Goal: Task Accomplishment & Management: Manage account settings

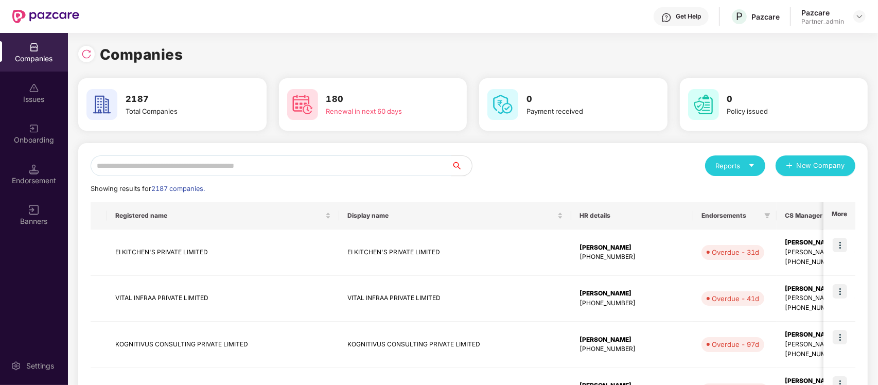
click at [155, 158] on input "text" at bounding box center [271, 165] width 361 height 21
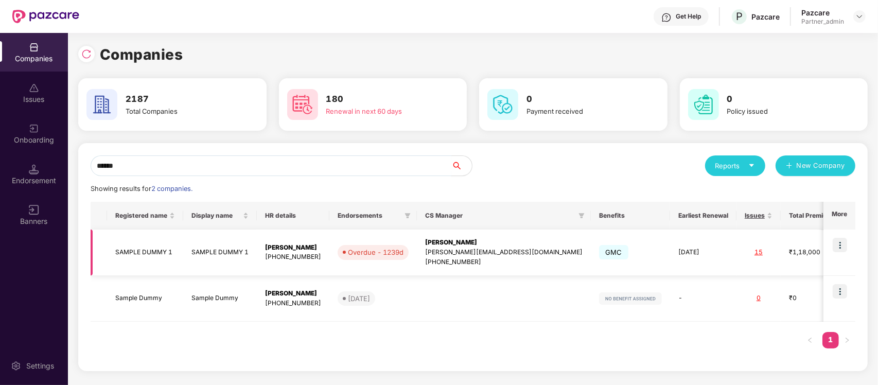
type input "******"
click at [591, 271] on td "GMC" at bounding box center [630, 253] width 79 height 46
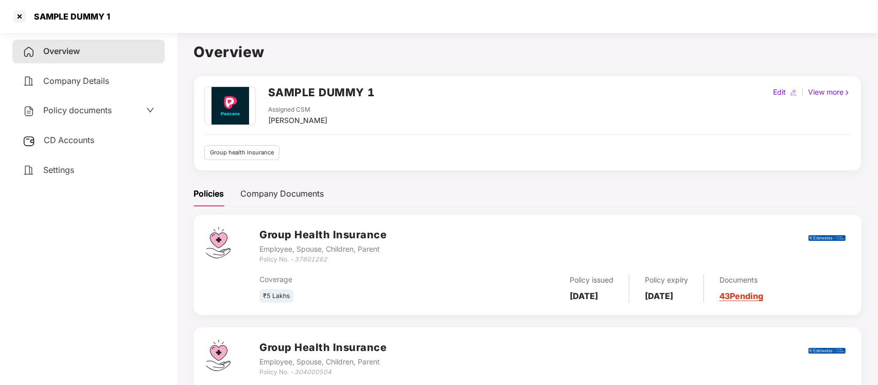
click at [776, 93] on div "Edit" at bounding box center [779, 91] width 17 height 11
select select "****"
select select "**********"
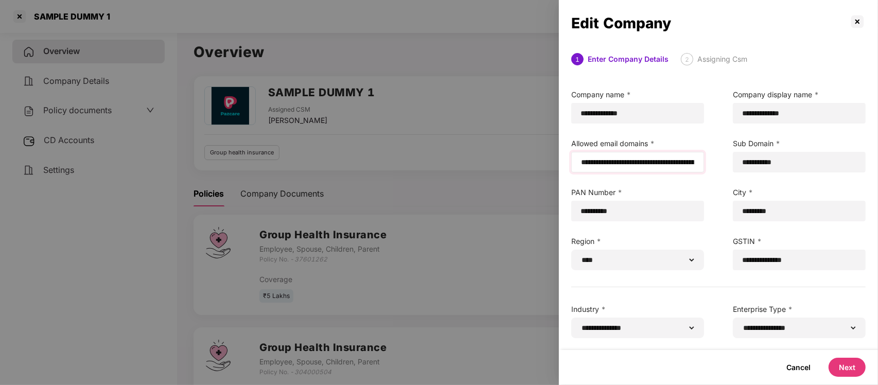
click at [579, 165] on div at bounding box center [637, 162] width 133 height 21
click at [584, 161] on input "email" at bounding box center [637, 162] width 115 height 11
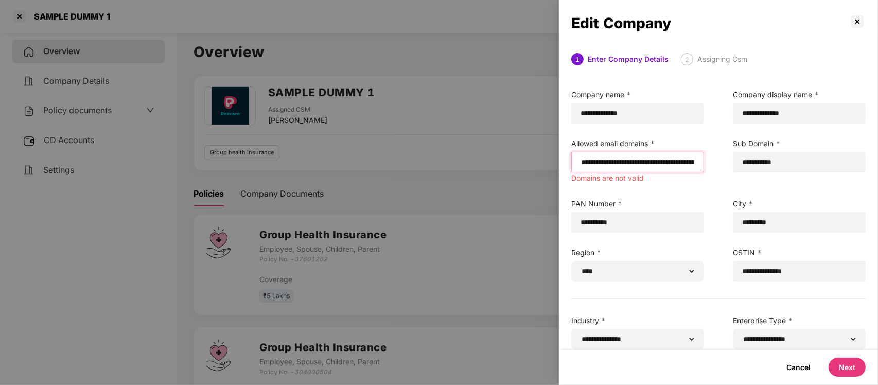
paste input "**********"
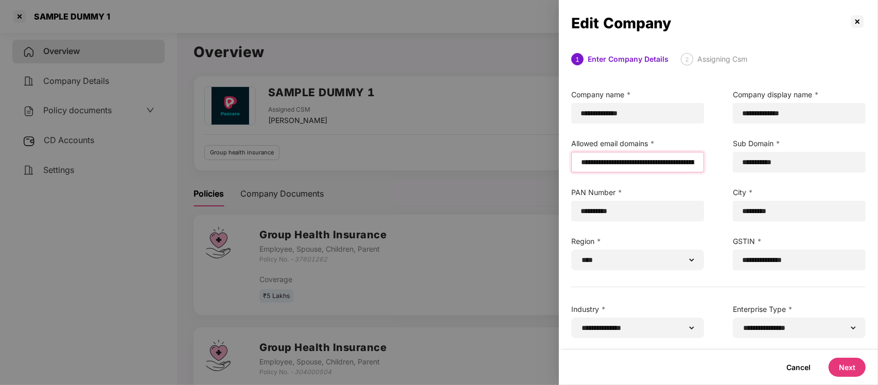
type input "**********"
click at [842, 372] on button "Next" at bounding box center [847, 367] width 37 height 19
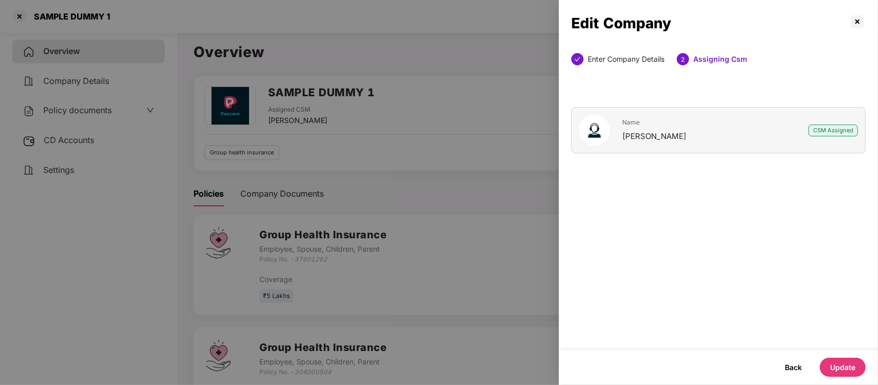
click at [842, 372] on button "Update" at bounding box center [843, 367] width 46 height 19
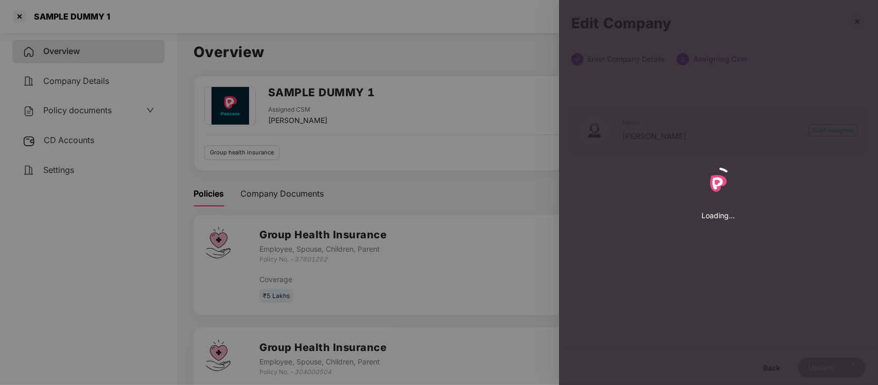
select select "****"
select select "**********"
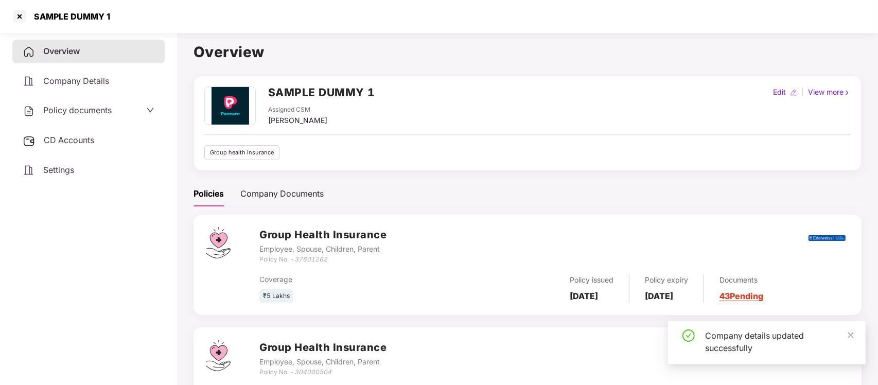
click at [842, 372] on div "Company details updated successfully" at bounding box center [767, 346] width 198 height 51
click at [16, 9] on div at bounding box center [19, 16] width 16 height 16
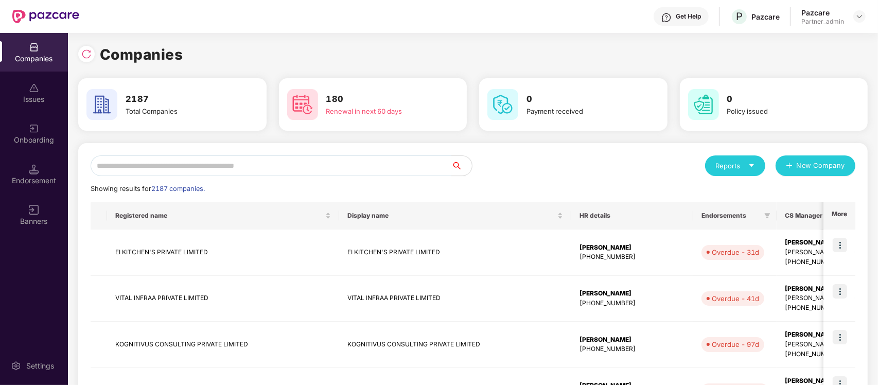
click at [328, 170] on input "text" at bounding box center [271, 165] width 361 height 21
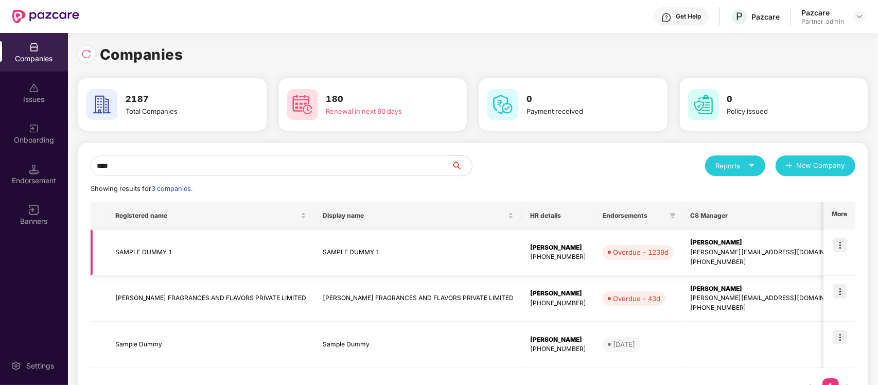
type input "****"
click at [835, 242] on img at bounding box center [840, 245] width 14 height 14
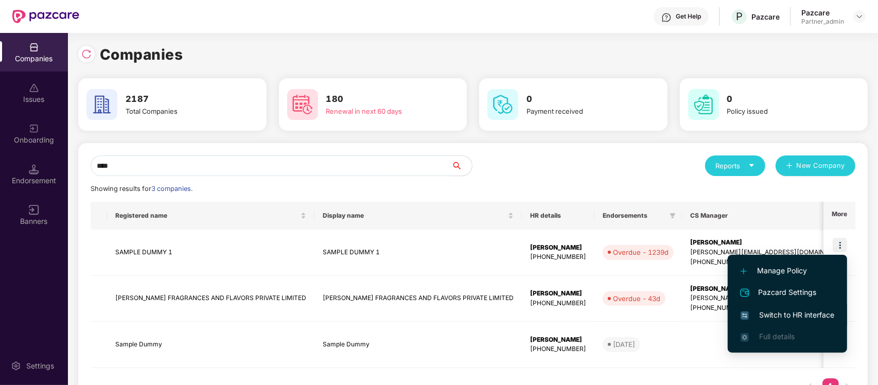
click at [788, 314] on span "Switch to HR interface" at bounding box center [788, 314] width 94 height 11
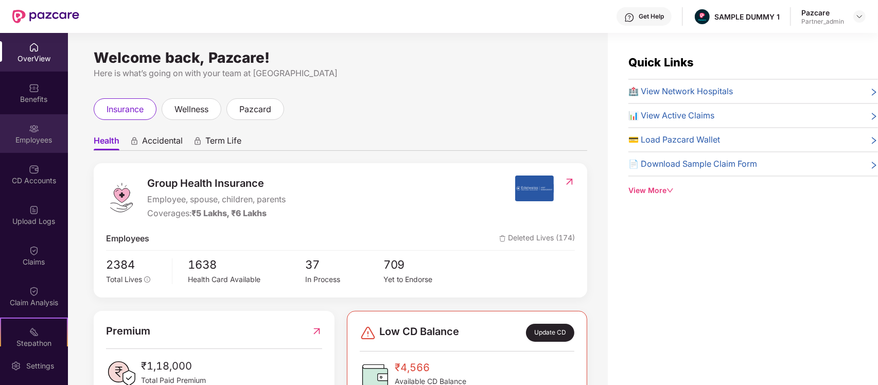
click at [39, 134] on div "Employees" at bounding box center [34, 133] width 68 height 39
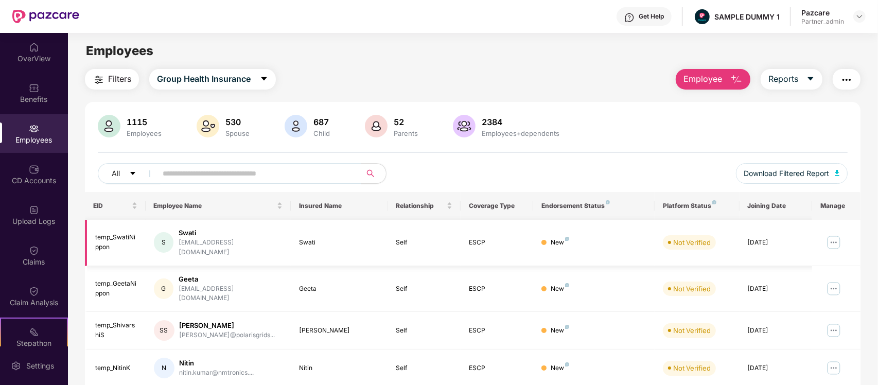
click at [830, 235] on img at bounding box center [834, 242] width 16 height 16
click at [848, 268] on td at bounding box center [836, 289] width 48 height 46
drag, startPoint x: 844, startPoint y: 276, endPoint x: 835, endPoint y: 276, distance: 9.3
click at [835, 276] on td at bounding box center [836, 289] width 48 height 46
click at [835, 281] on img at bounding box center [834, 289] width 16 height 16
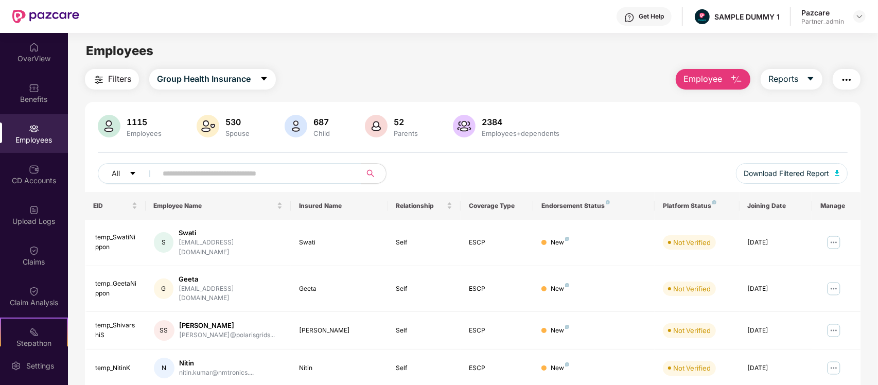
click at [740, 76] on img "button" at bounding box center [736, 80] width 12 height 12
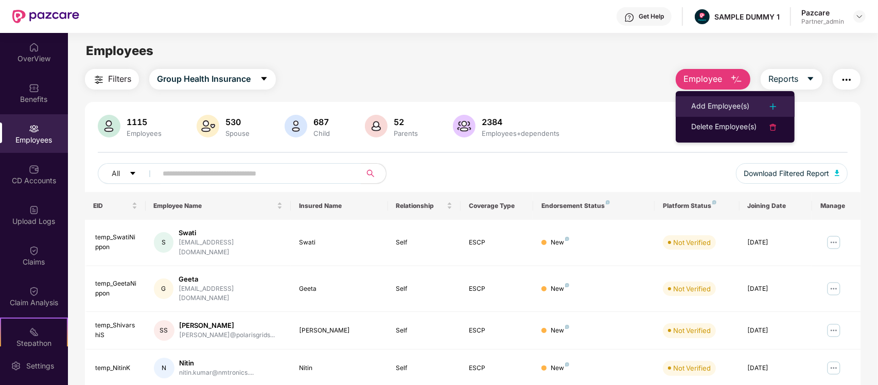
click at [722, 101] on div "Add Employee(s)" at bounding box center [720, 106] width 58 height 12
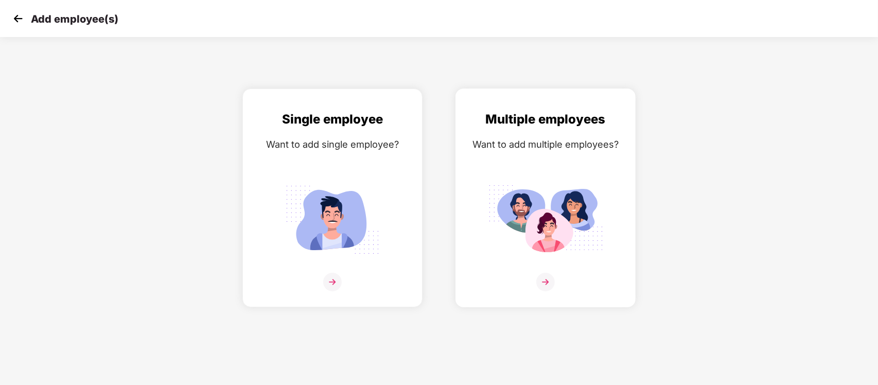
click at [529, 195] on img at bounding box center [545, 220] width 115 height 80
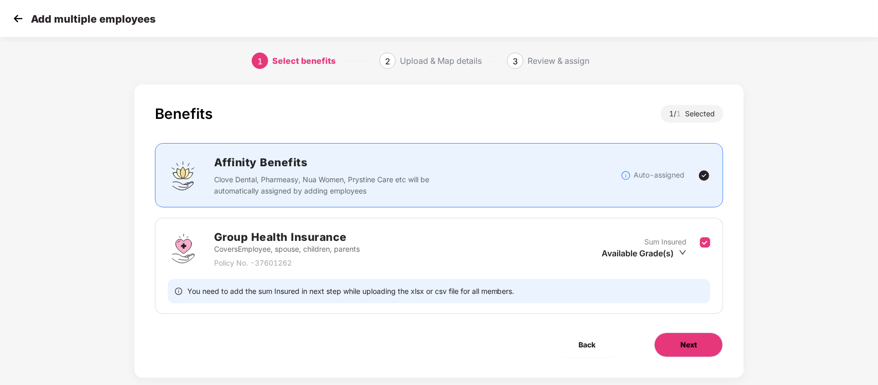
click at [678, 348] on button "Next" at bounding box center [688, 345] width 69 height 25
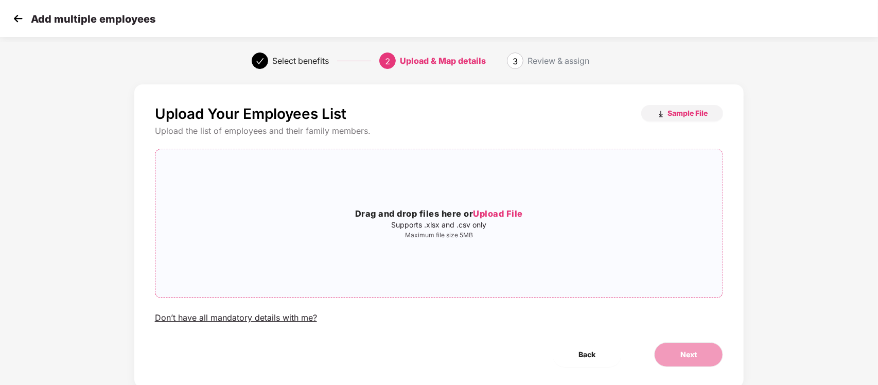
click at [382, 263] on div "Drag and drop files here or Upload File Supports .xlsx and .csv only Maximum fi…" at bounding box center [439, 224] width 568 height 132
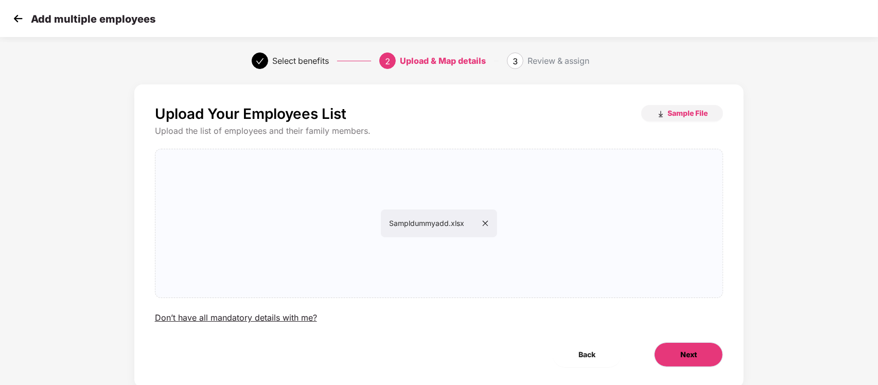
click at [684, 356] on span "Next" at bounding box center [689, 354] width 16 height 11
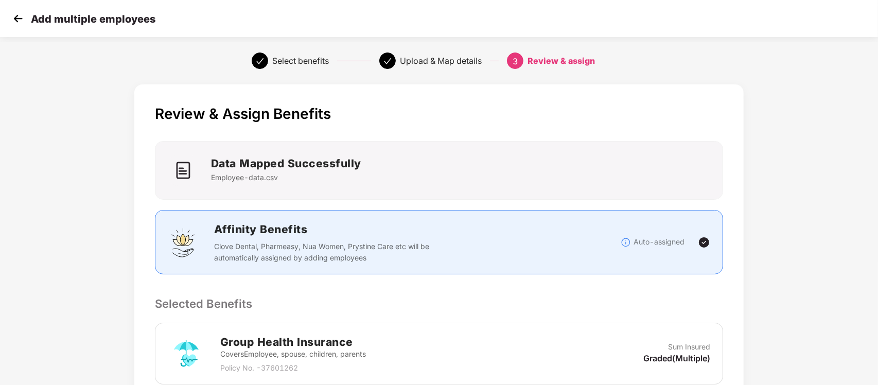
scroll to position [189, 0]
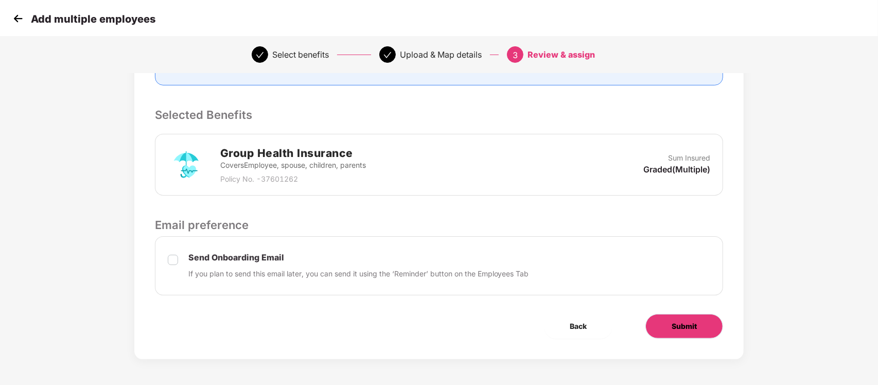
click at [673, 316] on button "Submit" at bounding box center [685, 326] width 78 height 25
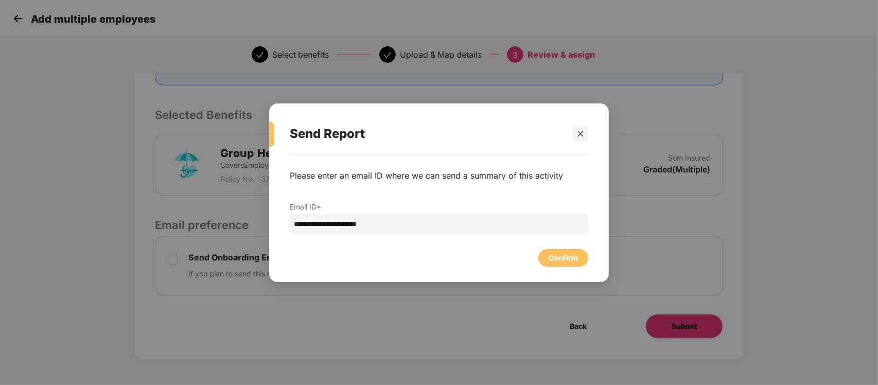
scroll to position [0, 0]
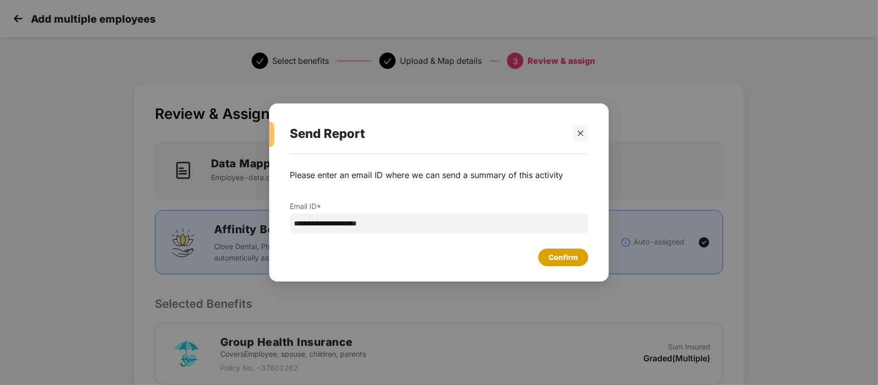
click at [562, 251] on div "Confirm" at bounding box center [563, 258] width 50 height 18
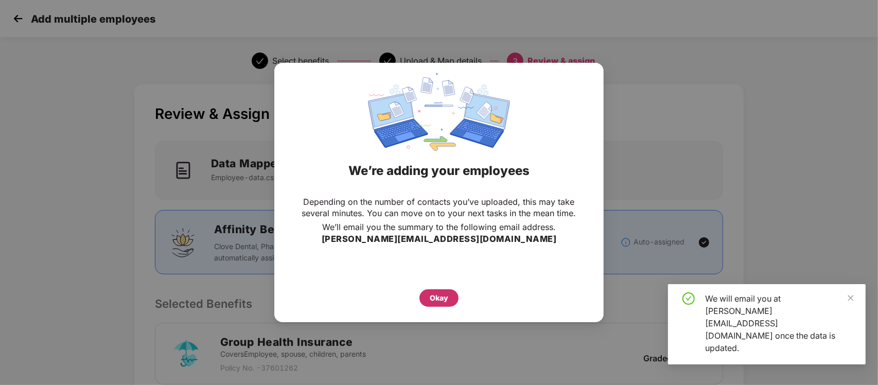
click at [436, 302] on div "Okay" at bounding box center [439, 297] width 19 height 11
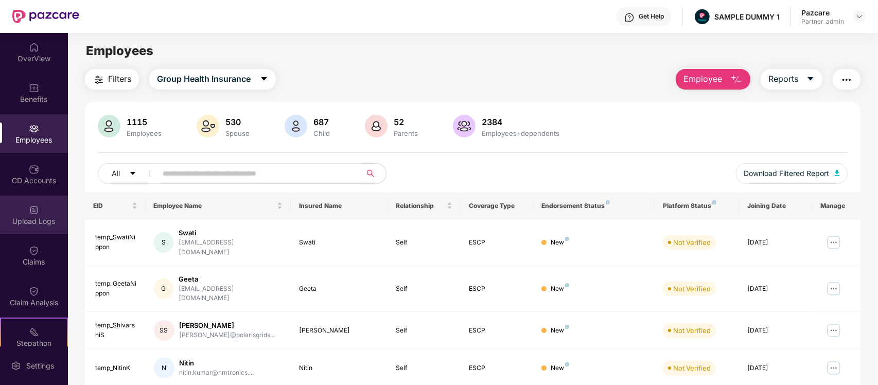
click at [47, 217] on div "Upload Logs" at bounding box center [34, 221] width 68 height 10
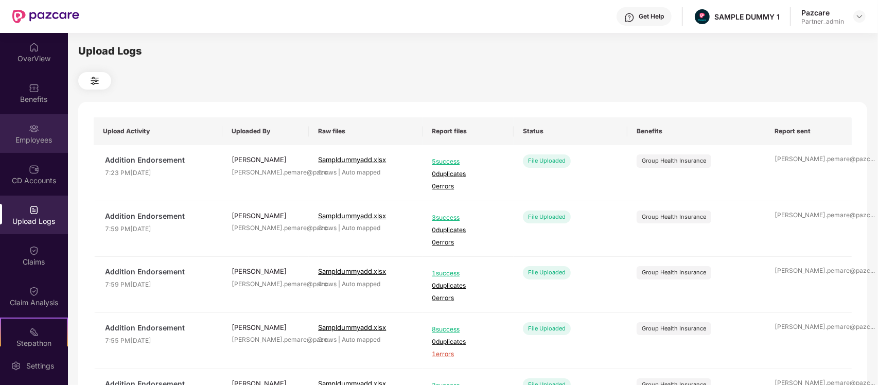
click at [36, 140] on div "Employees" at bounding box center [34, 140] width 68 height 10
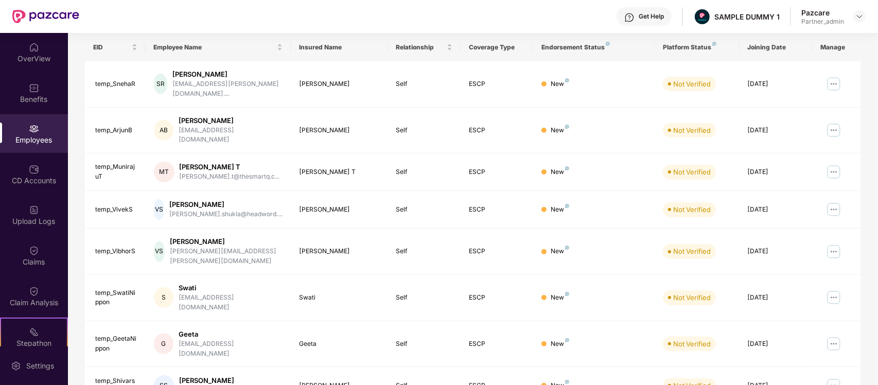
scroll to position [161, 0]
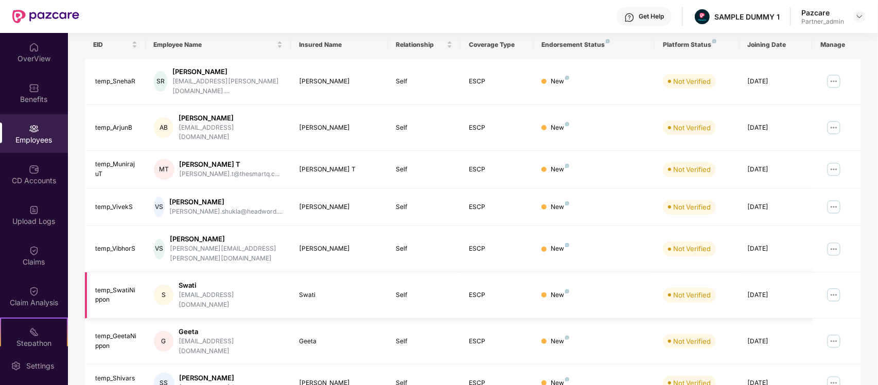
click at [831, 287] on img at bounding box center [834, 295] width 16 height 16
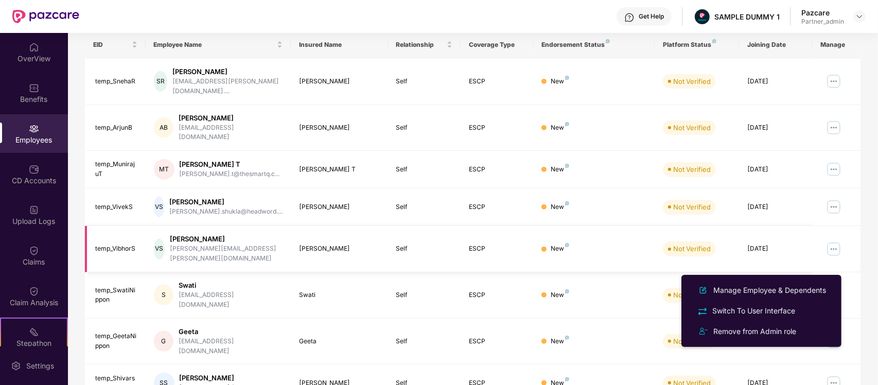
click at [833, 226] on td at bounding box center [836, 249] width 48 height 46
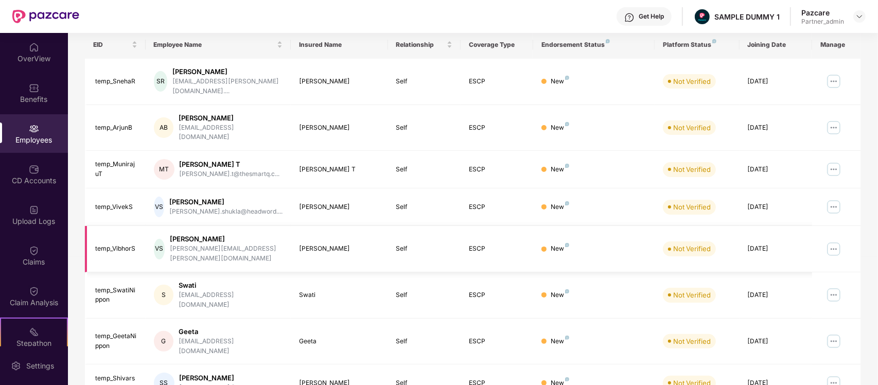
click at [833, 241] on img at bounding box center [834, 249] width 16 height 16
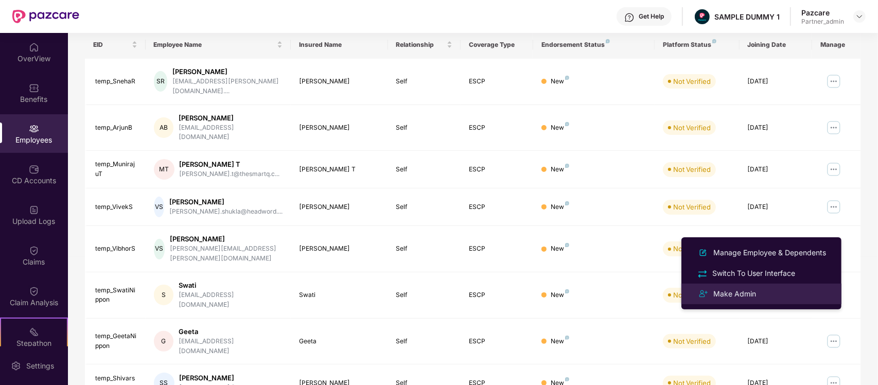
click at [788, 296] on div "Make Admin" at bounding box center [761, 294] width 133 height 12
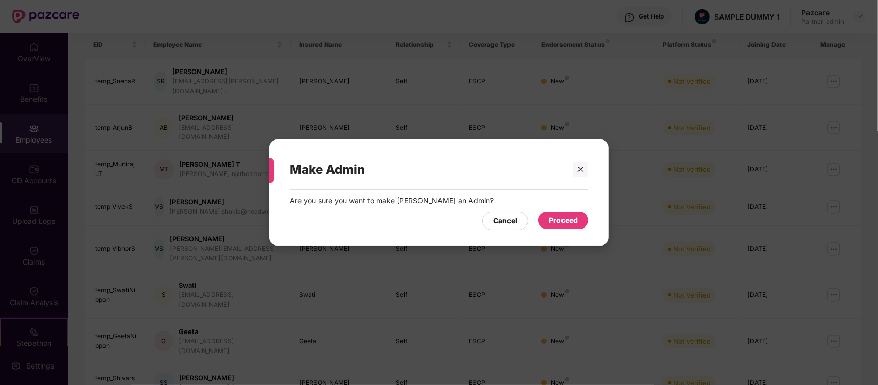
click at [565, 221] on div "Proceed" at bounding box center [563, 220] width 29 height 11
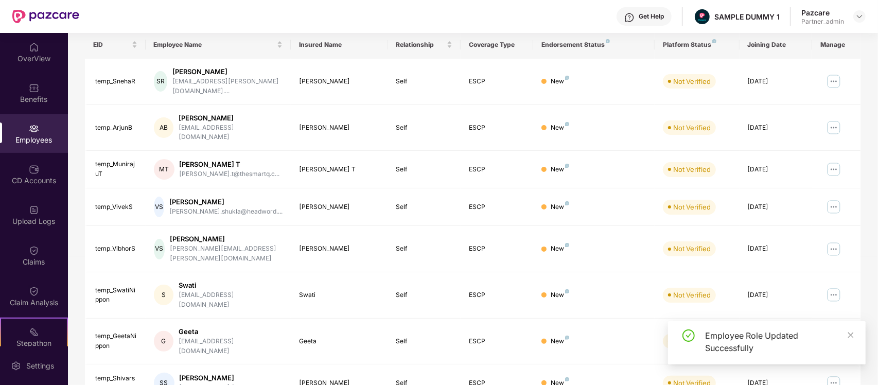
click at [832, 199] on img at bounding box center [834, 207] width 16 height 16
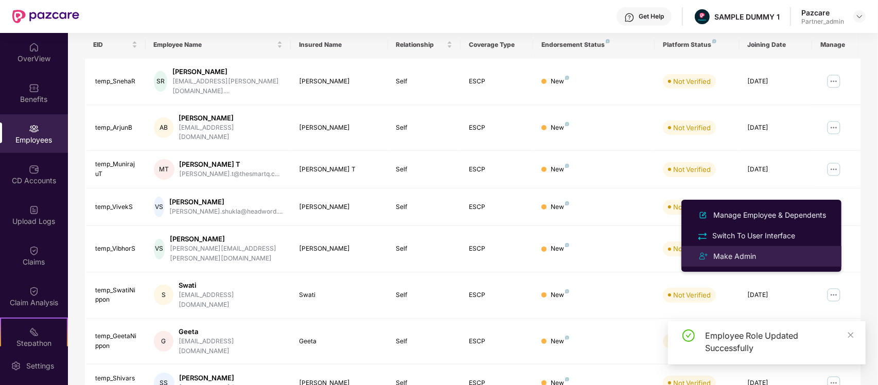
click at [782, 255] on div "Make Admin" at bounding box center [761, 256] width 133 height 12
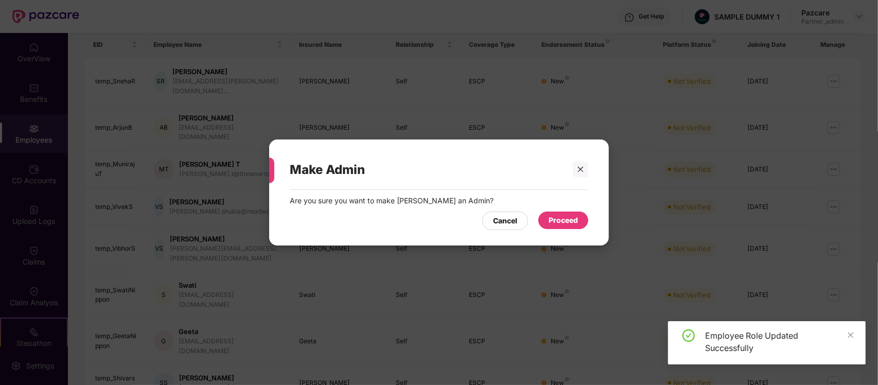
click at [554, 215] on div "Proceed" at bounding box center [563, 220] width 29 height 11
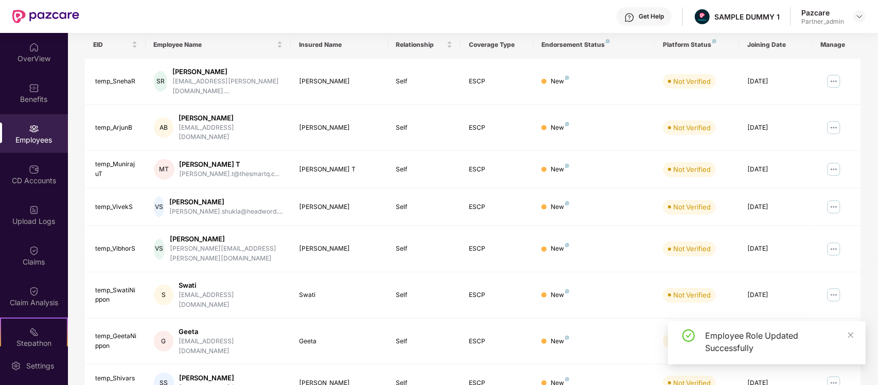
click at [835, 161] on img at bounding box center [834, 169] width 16 height 16
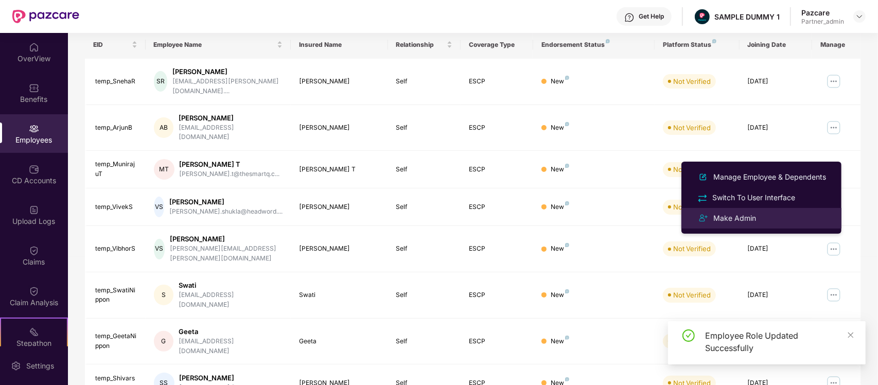
click at [775, 218] on div "Make Admin" at bounding box center [761, 218] width 133 height 12
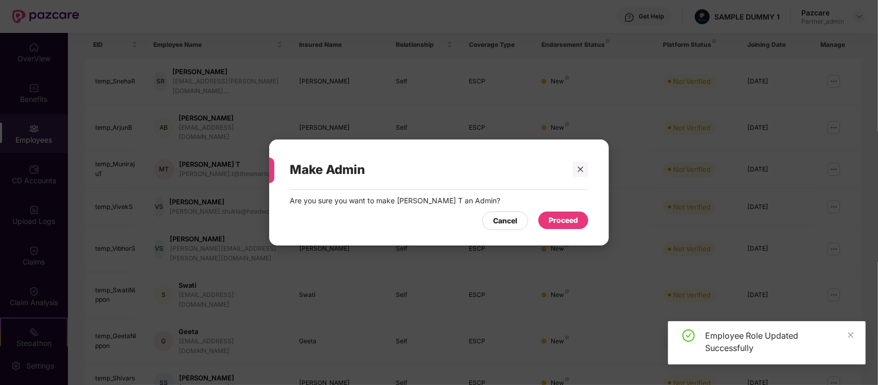
click at [567, 223] on div "Proceed" at bounding box center [563, 220] width 29 height 11
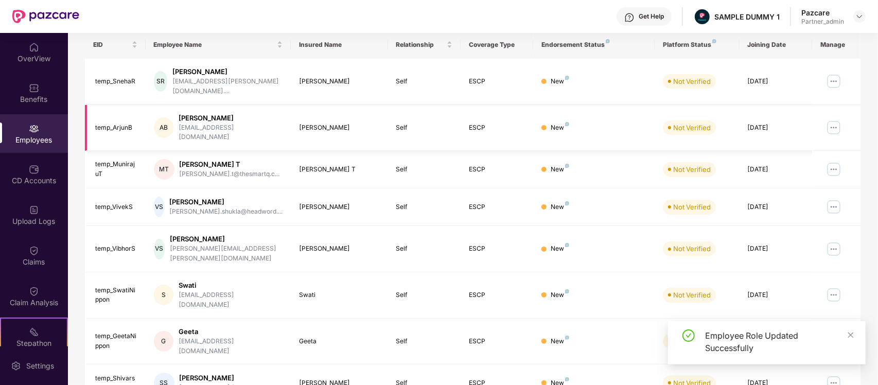
click at [832, 119] on img at bounding box center [834, 127] width 16 height 16
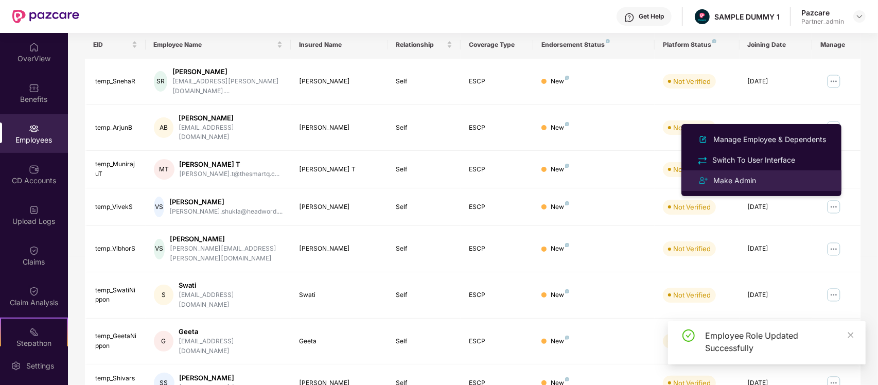
click at [772, 183] on div "Make Admin" at bounding box center [761, 181] width 133 height 12
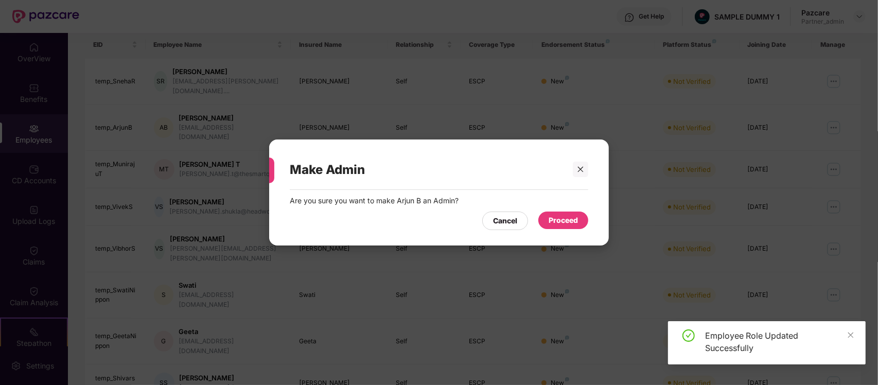
click at [563, 220] on div "Proceed" at bounding box center [563, 220] width 29 height 11
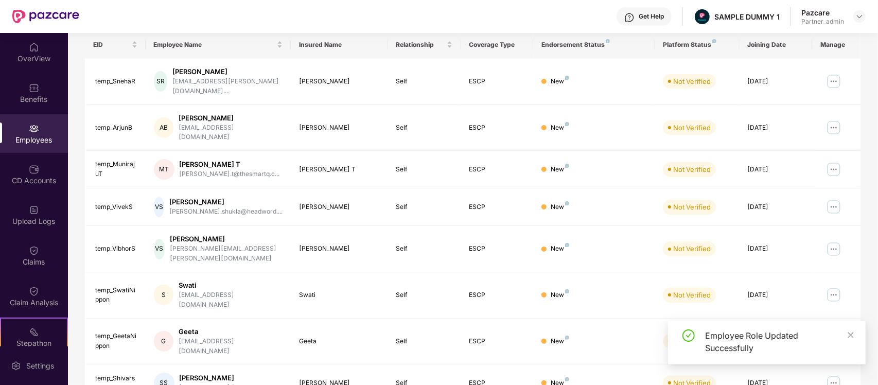
click at [838, 76] on img at bounding box center [834, 81] width 16 height 16
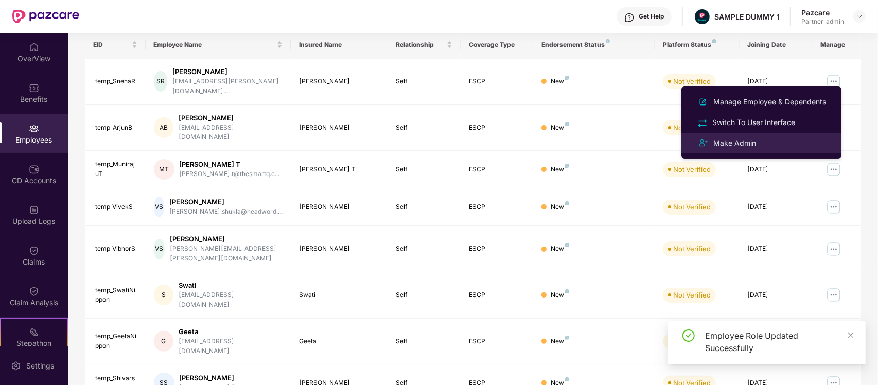
click at [740, 145] on div "Make Admin" at bounding box center [734, 142] width 47 height 11
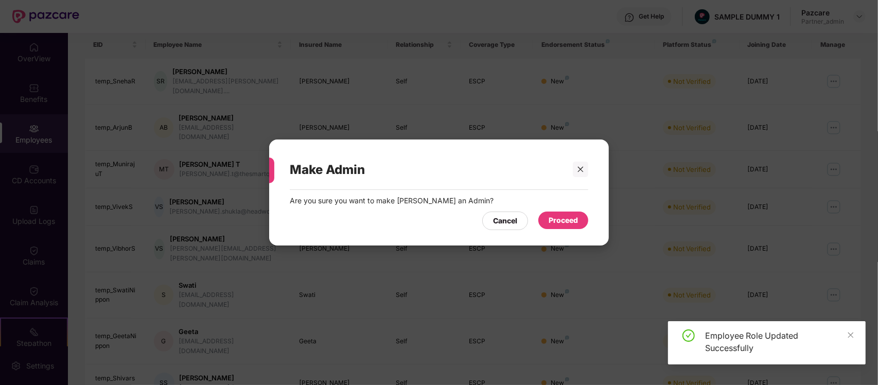
click at [567, 221] on div "Proceed" at bounding box center [563, 220] width 29 height 11
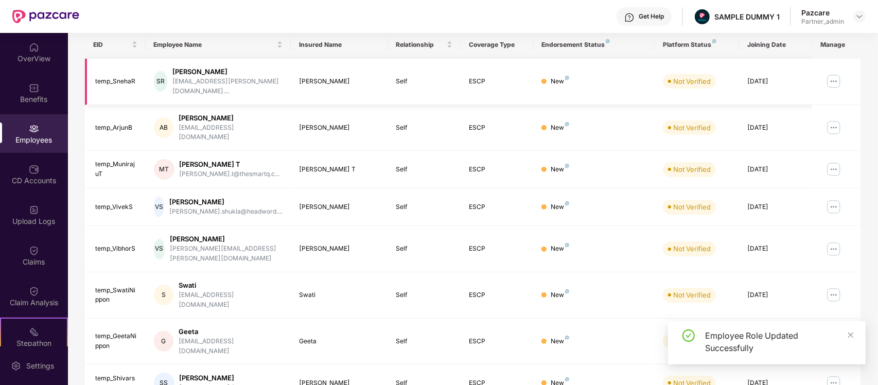
click at [837, 76] on img at bounding box center [834, 81] width 16 height 16
click at [842, 105] on td at bounding box center [836, 128] width 48 height 46
click at [838, 119] on img at bounding box center [834, 127] width 16 height 16
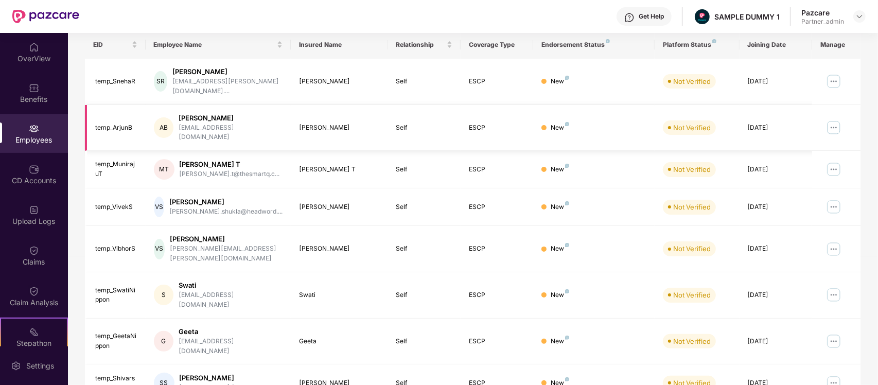
click at [853, 113] on td at bounding box center [836, 128] width 48 height 46
click at [835, 161] on img at bounding box center [834, 169] width 16 height 16
click at [860, 151] on td at bounding box center [836, 170] width 48 height 38
click at [841, 199] on img at bounding box center [834, 207] width 16 height 16
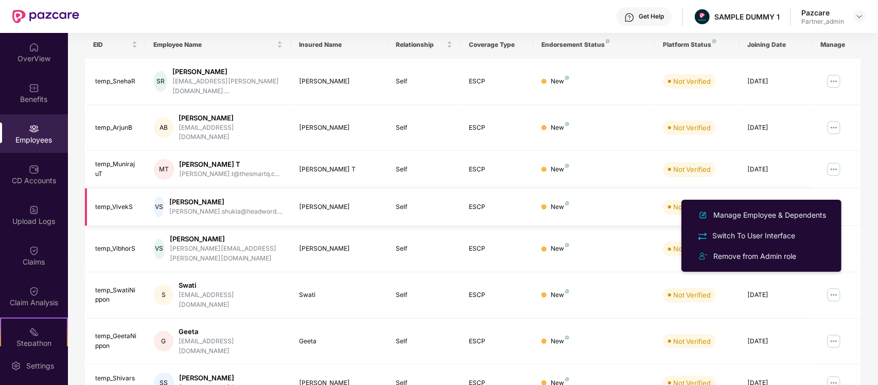
click at [851, 188] on td at bounding box center [836, 207] width 48 height 38
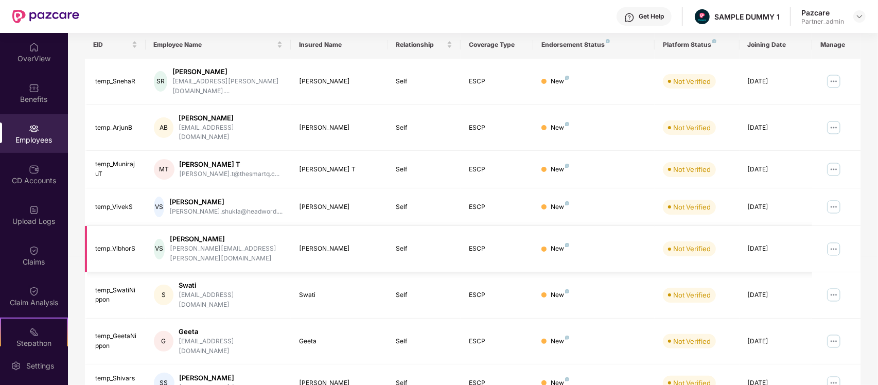
click at [834, 241] on img at bounding box center [834, 249] width 16 height 16
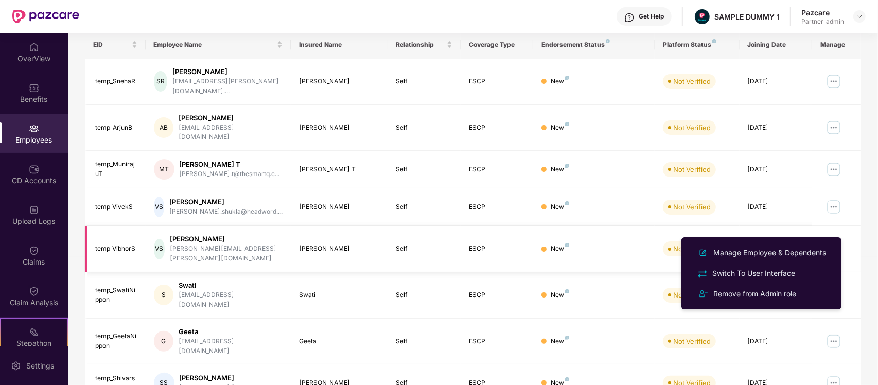
click at [855, 226] on td at bounding box center [836, 249] width 48 height 46
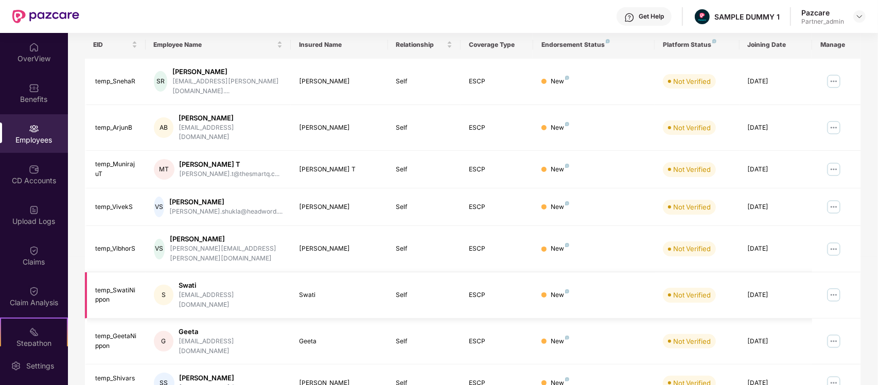
click at [831, 287] on img at bounding box center [834, 295] width 16 height 16
click at [852, 272] on td at bounding box center [836, 295] width 48 height 46
click at [837, 333] on img at bounding box center [834, 341] width 16 height 16
click at [840, 287] on img at bounding box center [834, 295] width 16 height 16
click at [835, 241] on img at bounding box center [834, 249] width 16 height 16
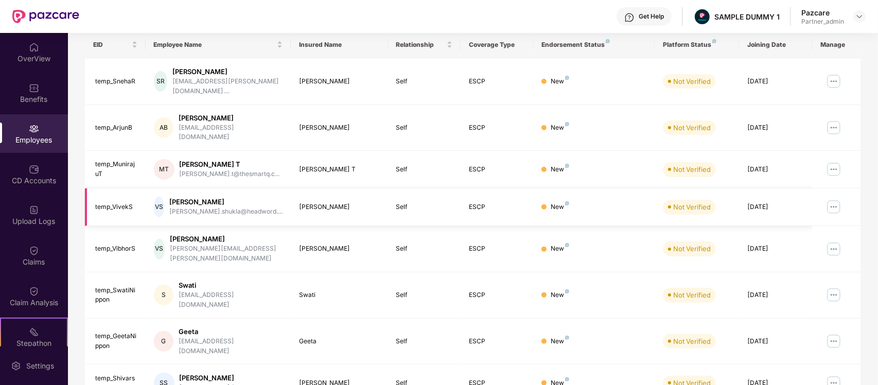
click at [830, 199] on img at bounding box center [834, 207] width 16 height 16
click at [832, 161] on img at bounding box center [834, 169] width 16 height 16
click at [830, 119] on img at bounding box center [834, 127] width 16 height 16
click at [830, 77] on img at bounding box center [834, 81] width 16 height 16
click at [850, 95] on td at bounding box center [836, 82] width 48 height 46
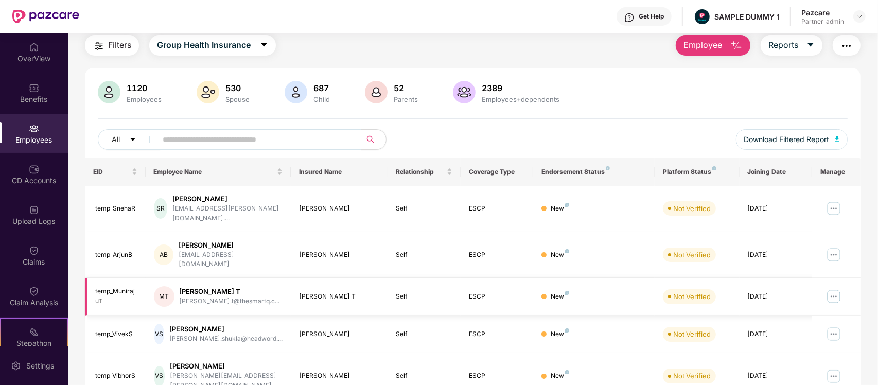
scroll to position [0, 0]
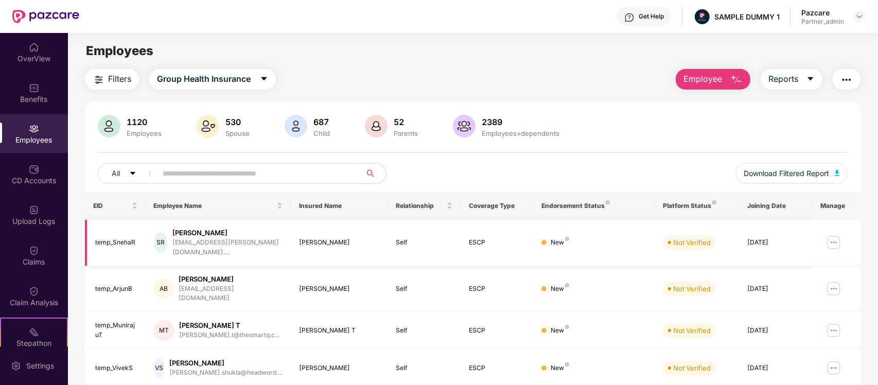
click at [831, 235] on img at bounding box center [834, 242] width 16 height 16
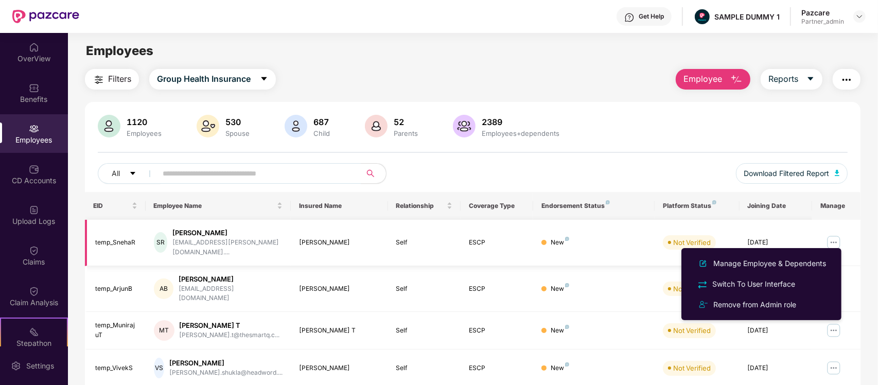
click at [841, 240] on img at bounding box center [834, 242] width 16 height 16
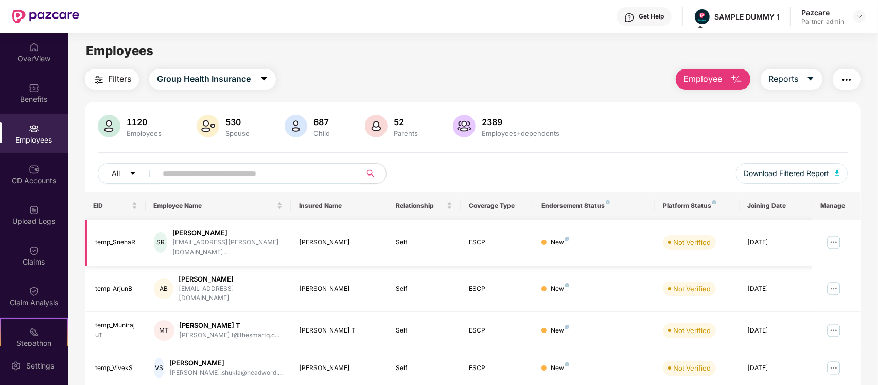
click at [837, 239] on img at bounding box center [834, 242] width 16 height 16
click at [853, 236] on td at bounding box center [836, 243] width 48 height 46
